Goal: Task Accomplishment & Management: Manage account settings

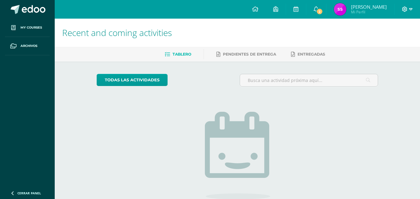
click at [409, 7] on icon at bounding box center [410, 10] width 3 height 6
click at [387, 43] on span "Cerrar sesión" at bounding box center [391, 42] width 28 height 6
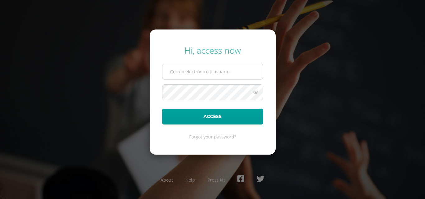
type input "[EMAIL_ADDRESS][DOMAIN_NAME]"
drag, startPoint x: 246, startPoint y: 72, endPoint x: 134, endPoint y: 81, distance: 112.9
click at [134, 81] on div "Hi, access now [EMAIL_ADDRESS][DOMAIN_NAME] Access Forgot your password? About …" at bounding box center [212, 99] width 401 height 120
type input "[EMAIL_ADDRESS][DOMAIN_NAME]"
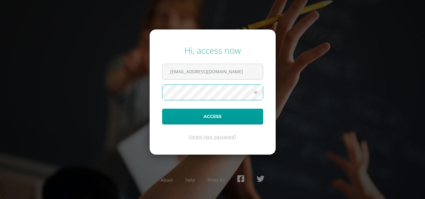
click at [141, 98] on div "Hi, access now monicaflorencio@osoriosandoval.du.gt Access Forgot your password…" at bounding box center [212, 99] width 401 height 120
click at [162, 109] on button "Access" at bounding box center [212, 117] width 101 height 16
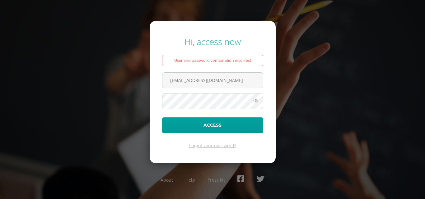
click at [175, 93] on form "Hi, access now User and password combination incorrect monicaflorencio@osoriosa…" at bounding box center [213, 92] width 126 height 142
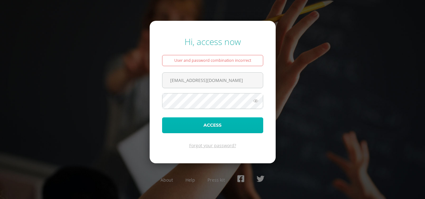
click at [175, 124] on button "Access" at bounding box center [212, 126] width 101 height 16
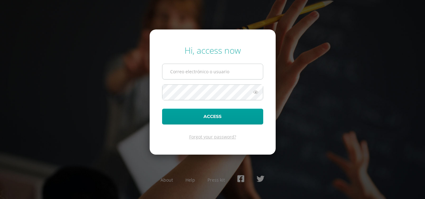
type input "COS0202552@osoriosandoval.edu.gt"
drag, startPoint x: 255, startPoint y: 69, endPoint x: 59, endPoint y: 60, distance: 195.8
click at [59, 60] on div "Hi, access now COS0202552@osoriosandoval.edu.gt Access Forgot your password? Ab…" at bounding box center [212, 99] width 401 height 120
click at [94, 94] on div "Hi, access now Access Forgot your password? About Help Press kit" at bounding box center [212, 99] width 401 height 120
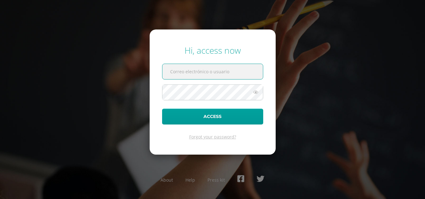
click at [236, 69] on input "text" at bounding box center [212, 71] width 100 height 15
type input "[EMAIL_ADDRESS][DOMAIN_NAME]"
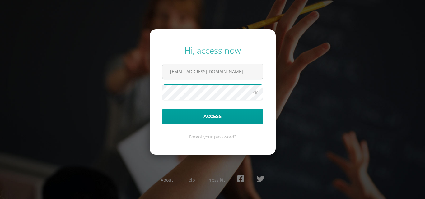
click at [125, 89] on div "Hi, access now monicaflorencio@osoriosandoval.du.gt Access Forgot your password…" at bounding box center [212, 99] width 401 height 120
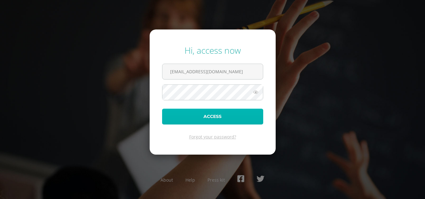
click at [178, 115] on button "Access" at bounding box center [212, 117] width 101 height 16
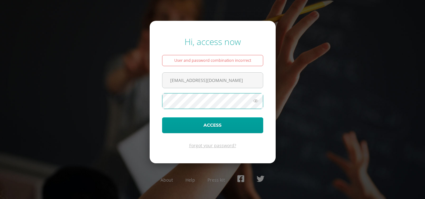
click at [162, 118] on button "Access" at bounding box center [212, 126] width 101 height 16
click at [205, 93] on span at bounding box center [212, 101] width 101 height 16
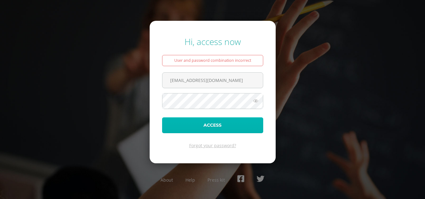
click at [170, 132] on button "Access" at bounding box center [212, 126] width 101 height 16
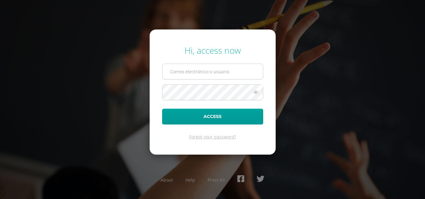
type input "COS0202552@osoriosandoval.edu.gt"
drag, startPoint x: 257, startPoint y: 74, endPoint x: 120, endPoint y: 80, distance: 137.3
click at [120, 80] on div "Hi, access now COS0202552@osoriosandoval.edu.gt Access Forgot your password? Ab…" at bounding box center [212, 99] width 401 height 120
click at [94, 101] on div "Hi, access now Access Forgot your password? About Help Press kit" at bounding box center [212, 99] width 401 height 120
click at [367, 156] on div "Hi, access now Access Forgot your password? About Help Press kit" at bounding box center [212, 99] width 401 height 120
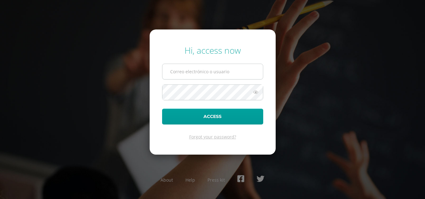
click at [195, 65] on form "Hi, access now Access Forgot your password?" at bounding box center [213, 92] width 126 height 125
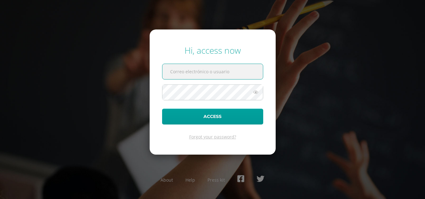
click at [195, 68] on input "text" at bounding box center [212, 71] width 100 height 15
type input "[EMAIL_ADDRESS][DOMAIN_NAME]"
click at [166, 84] on form "Hi, access now monicaflorencio@osoriosandoval.du.gt Access Forgot your password?" at bounding box center [213, 92] width 126 height 125
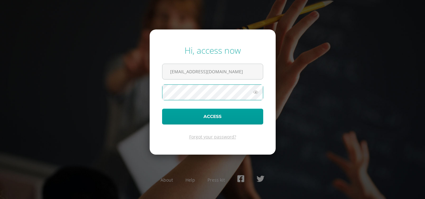
click at [162, 109] on button "Access" at bounding box center [212, 117] width 101 height 16
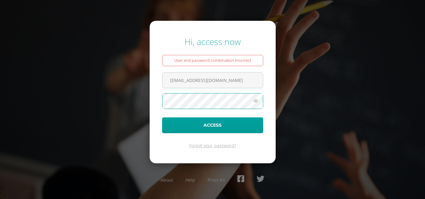
click at [162, 118] on button "Access" at bounding box center [212, 126] width 101 height 16
click at [326, 88] on div "Hi, access now User and password combination incorrect monicaflorencio@osoriosa…" at bounding box center [212, 99] width 401 height 137
click at [326, 88] on div "Hi, access now User and password combination incorrect [EMAIL_ADDRESS][DOMAIN_N…" at bounding box center [212, 99] width 401 height 137
click at [162, 118] on button "Access" at bounding box center [212, 126] width 101 height 16
click at [424, 136] on div "Hi, access now User and password combination incorrect monicaflorencio@osoriosa…" at bounding box center [213, 99] width 430 height 137
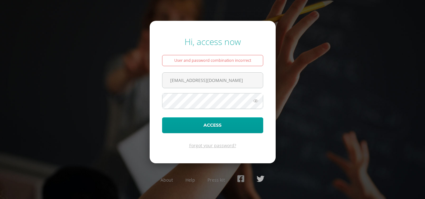
click at [263, 175] on icon at bounding box center [260, 179] width 8 height 8
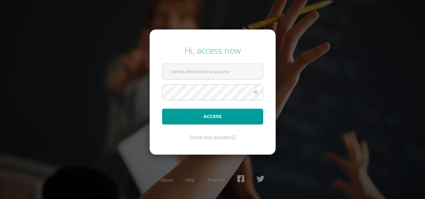
type input "COS0202552@osoriosandoval.edu.gt"
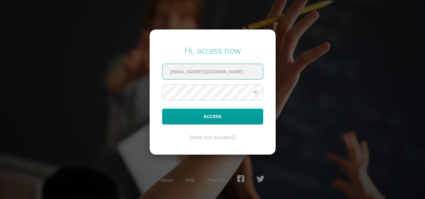
drag, startPoint x: 257, startPoint y: 71, endPoint x: 158, endPoint y: 98, distance: 102.5
click at [149, 101] on div "Hi, access now COS0202552@osoriosandoval.edu.gt Access Forgot your password? Ab…" at bounding box center [212, 99] width 401 height 120
type input "[EMAIL_ADDRESS][DOMAIN_NAME]"
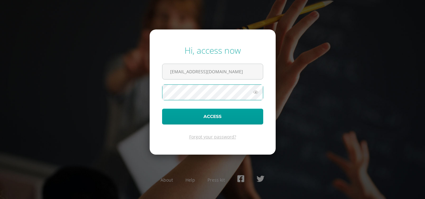
click at [140, 107] on div "Hi, access now [EMAIL_ADDRESS][DOMAIN_NAME] Access Forgot your password? About …" at bounding box center [212, 99] width 401 height 120
click at [162, 109] on button "Access" at bounding box center [212, 117] width 101 height 16
drag, startPoint x: 240, startPoint y: 75, endPoint x: 23, endPoint y: 81, distance: 217.1
click at [23, 81] on div "Hi, access now COS0202552@osoriosandoval.edu.gt Access Forgot your password? Ab…" at bounding box center [212, 99] width 401 height 120
type input "g"
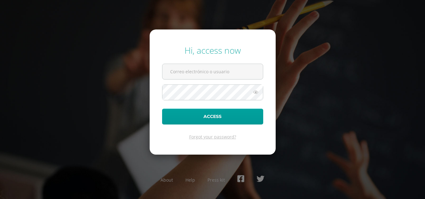
type input ","
type input "[EMAIL_ADDRESS][DOMAIN_NAME]"
click at [140, 96] on div "Hi, access now monicaflorencio@osoriosandoval.du.gt Access Forgot your password…" at bounding box center [212, 99] width 401 height 120
click at [162, 109] on button "Access" at bounding box center [212, 117] width 101 height 16
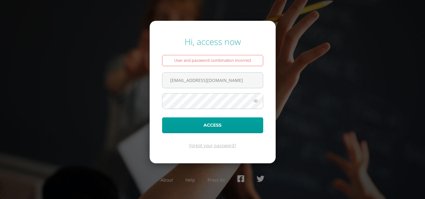
click at [170, 111] on form "Hi, access now User and password combination incorrect monicaflorencio@osoriosa…" at bounding box center [213, 92] width 126 height 142
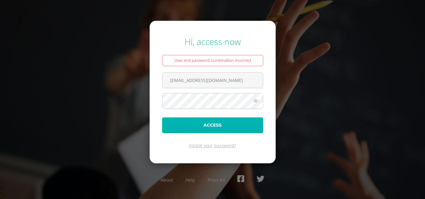
click at [179, 123] on button "Access" at bounding box center [212, 126] width 101 height 16
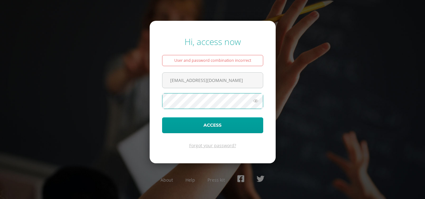
click at [162, 118] on button "Access" at bounding box center [212, 126] width 101 height 16
